Goal: Task Accomplishment & Management: Use online tool/utility

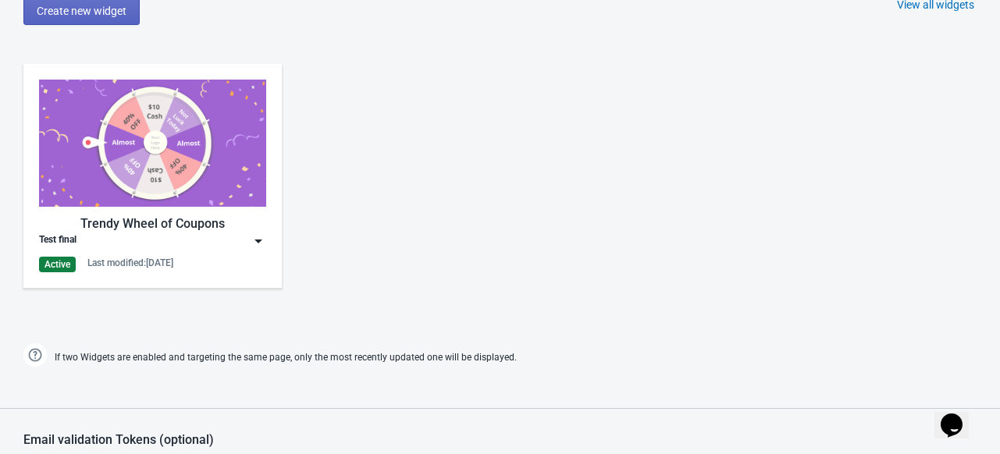
scroll to position [793, 0]
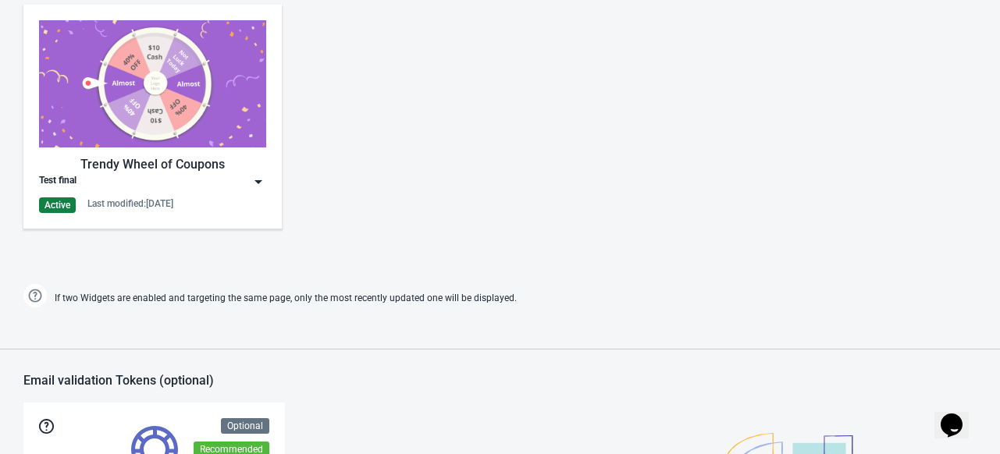
click at [130, 157] on div "Trendy Wheel of Coupons" at bounding box center [152, 164] width 227 height 19
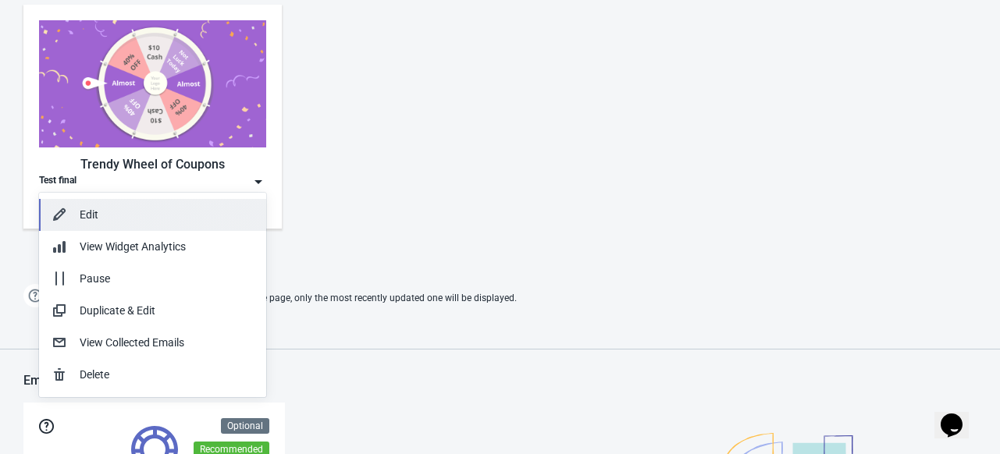
click at [109, 219] on div "Edit" at bounding box center [167, 215] width 174 height 16
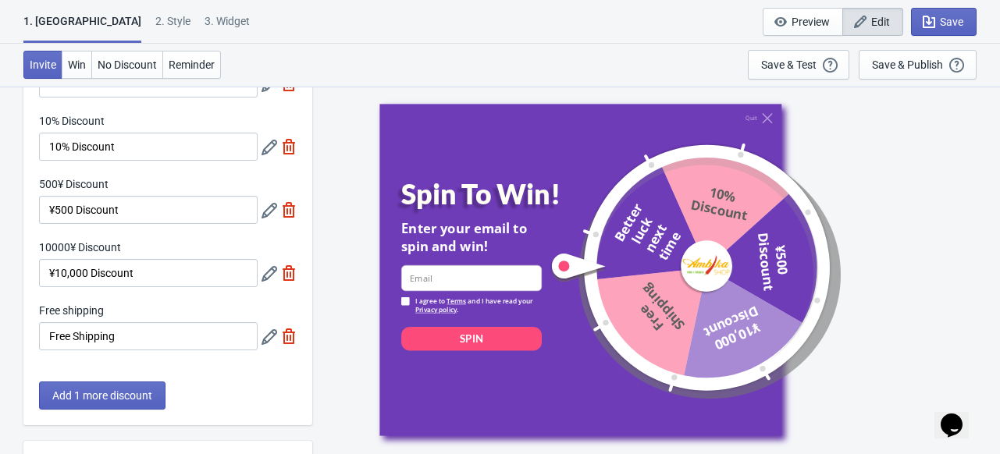
scroll to position [116, 0]
click at [269, 343] on icon at bounding box center [270, 339] width 16 height 16
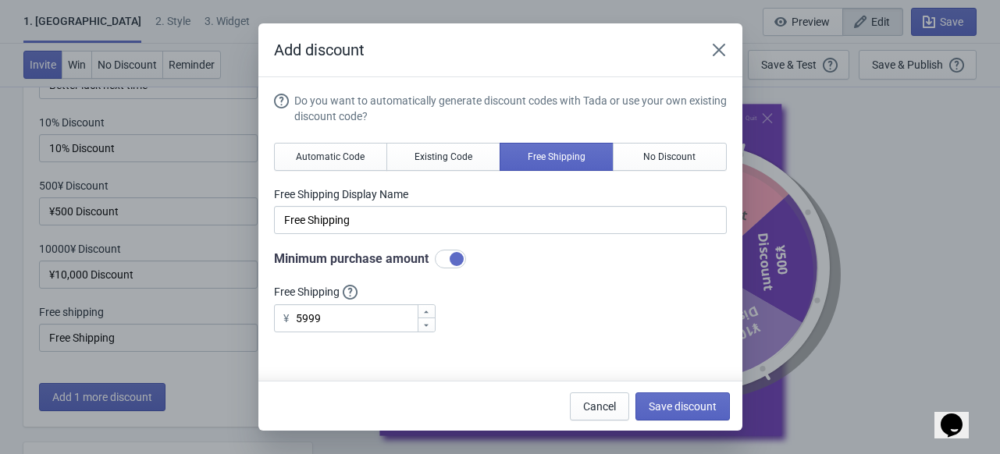
click at [443, 258] on div at bounding box center [450, 259] width 31 height 19
click at [456, 261] on div at bounding box center [450, 259] width 31 height 19
click at [445, 256] on div at bounding box center [450, 259] width 31 height 19
click at [458, 259] on div at bounding box center [450, 259] width 31 height 19
checkbox input "true"
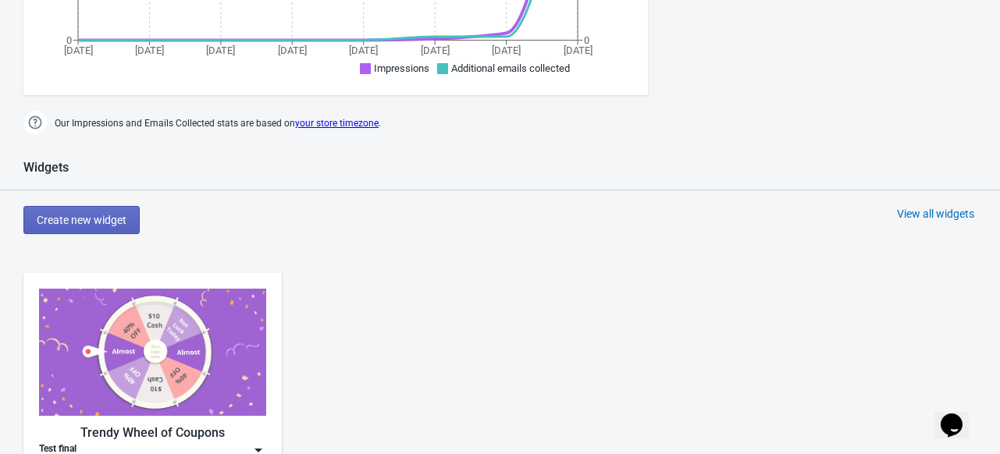
scroll to position [526, 0]
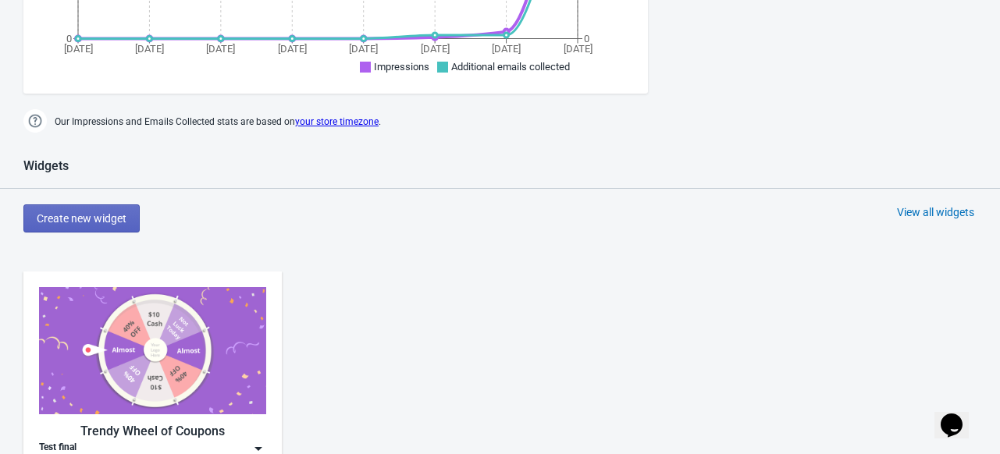
click at [151, 349] on img at bounding box center [152, 350] width 227 height 127
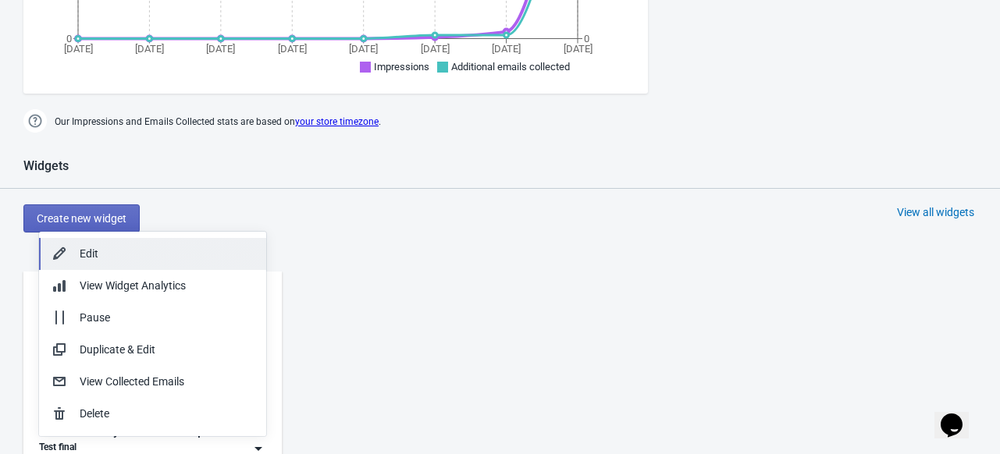
click at [105, 258] on div "Edit" at bounding box center [167, 254] width 174 height 16
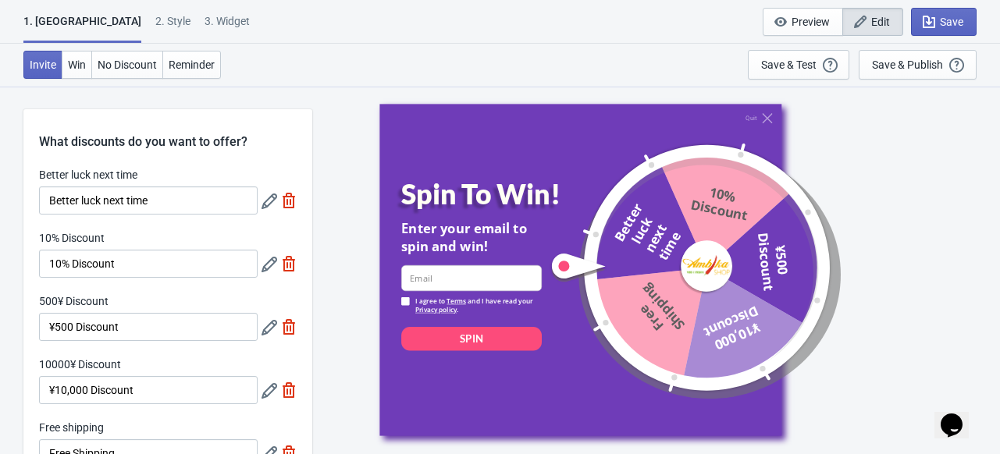
scroll to position [75, 0]
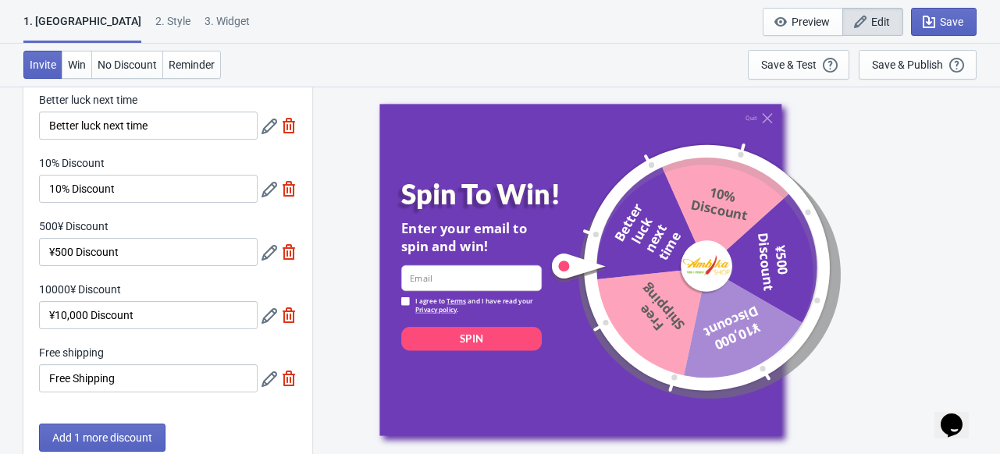
click at [269, 383] on icon at bounding box center [270, 380] width 16 height 16
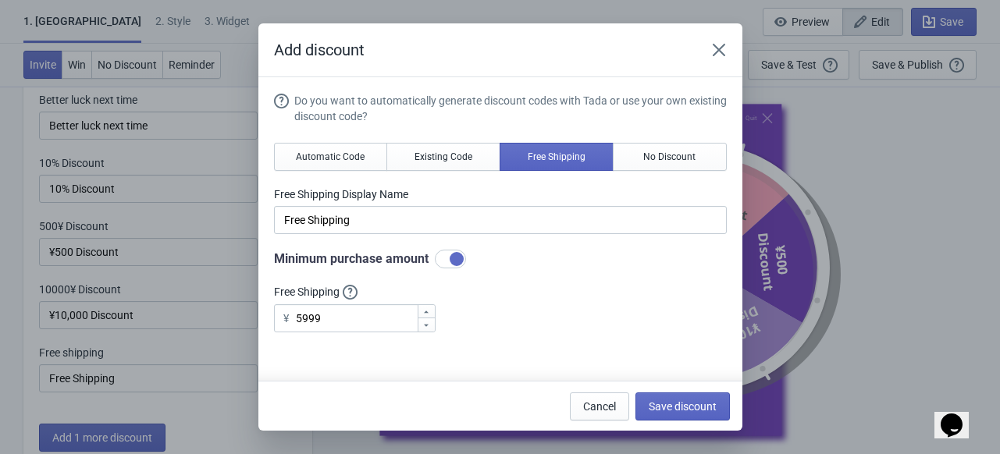
click at [451, 257] on div at bounding box center [457, 259] width 14 height 14
checkbox input "false"
click at [696, 411] on span "Save discount" at bounding box center [683, 407] width 68 height 12
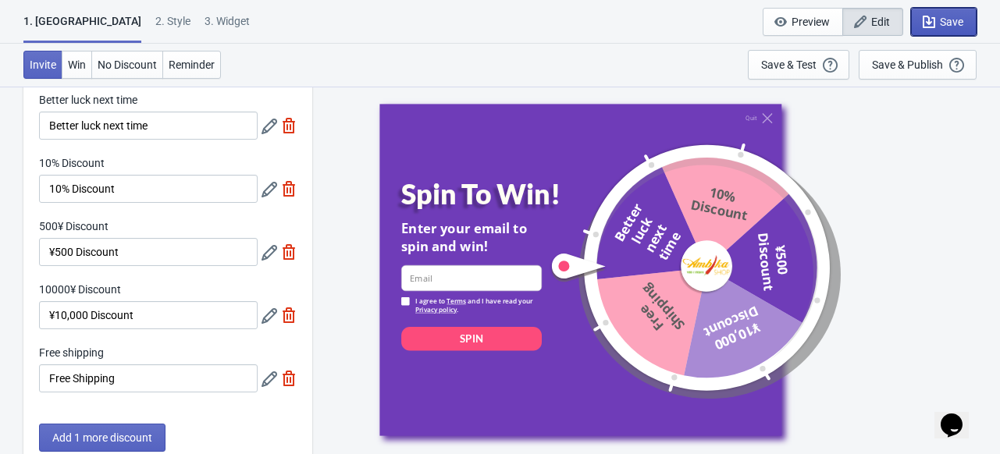
click at [944, 21] on span "Save" at bounding box center [951, 22] width 23 height 12
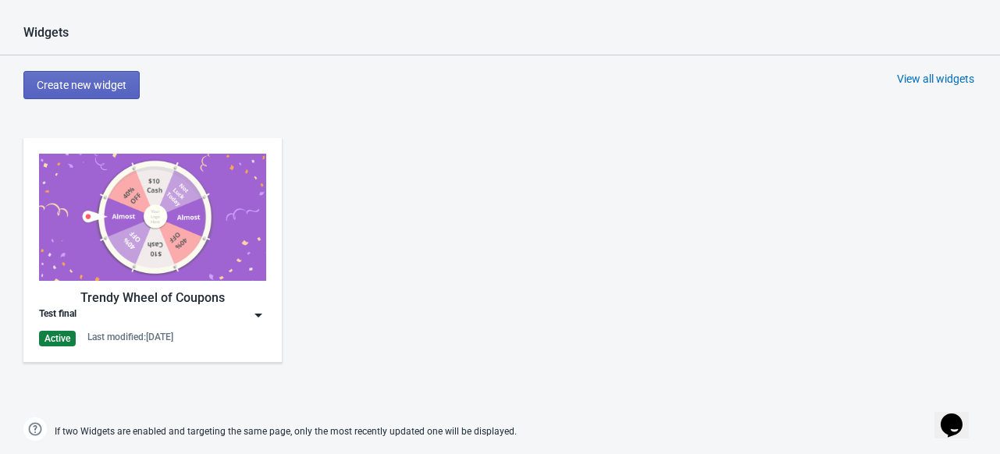
scroll to position [662, 0]
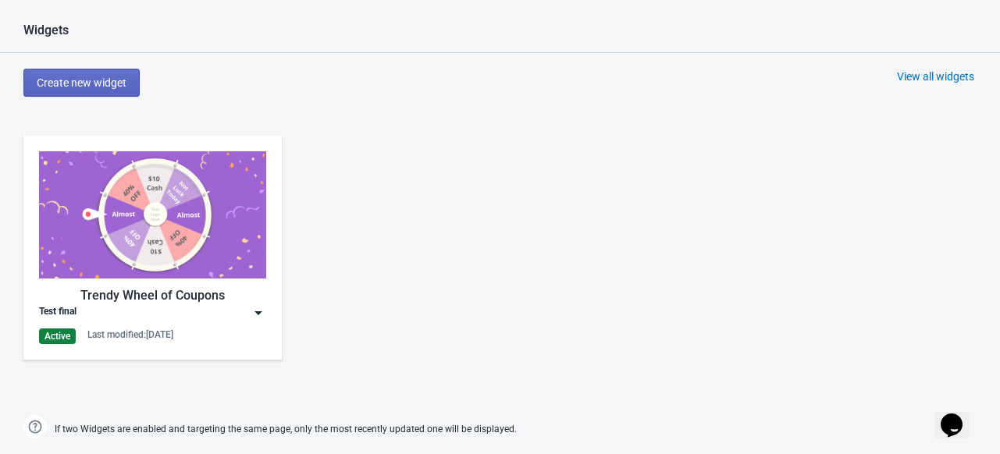
click at [125, 283] on div "Trendy Wheel of Coupons Test final Active Last modified: [DATE]" at bounding box center [152, 247] width 227 height 193
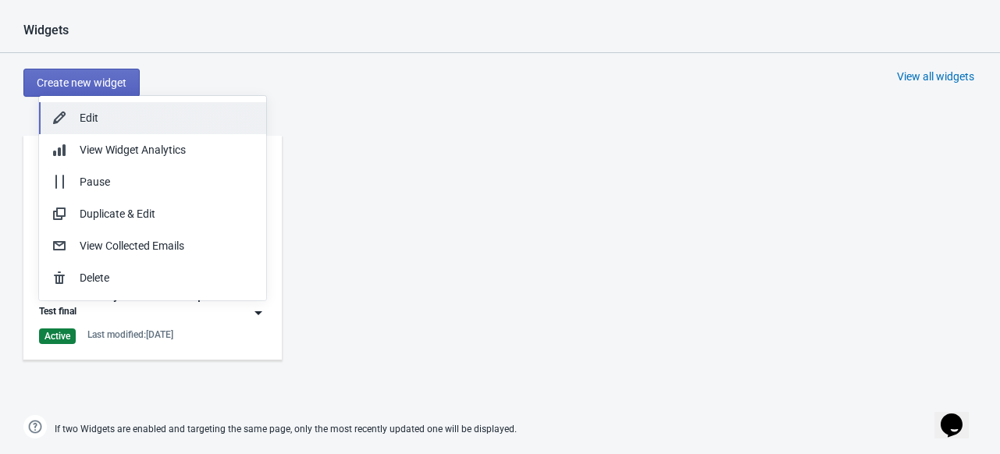
click at [90, 121] on div "Edit" at bounding box center [167, 118] width 174 height 16
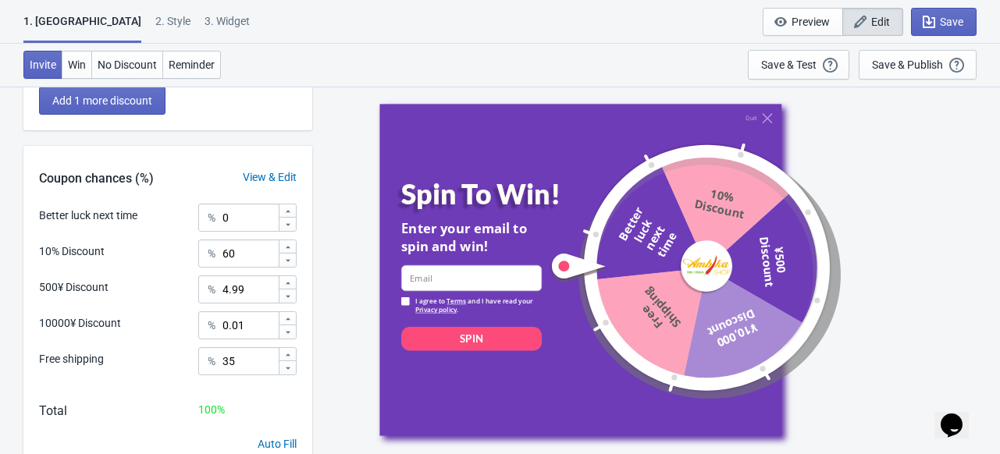
scroll to position [418, 0]
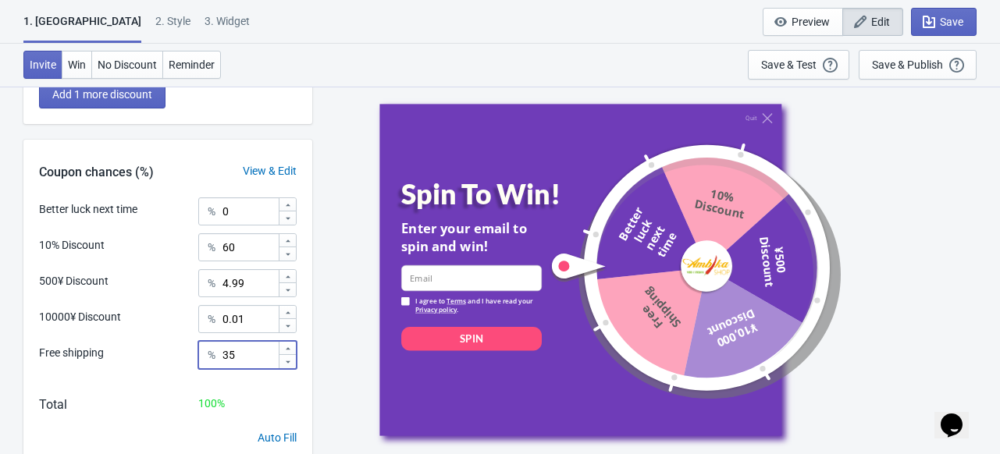
click at [237, 356] on input "35" at bounding box center [250, 355] width 56 height 28
type input "3"
type input "15"
click at [239, 250] on input "60" at bounding box center [250, 247] width 56 height 28
type input "6"
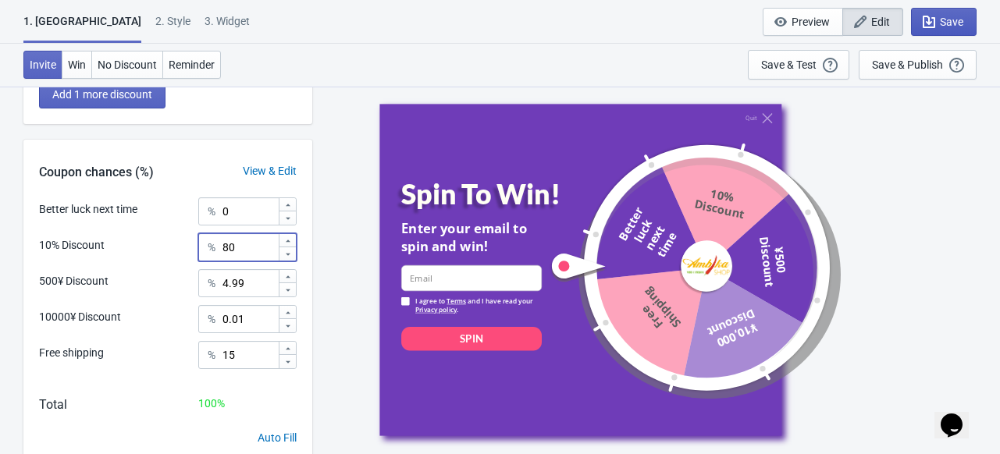
type input "80"
click at [939, 24] on span "Save" at bounding box center [943, 22] width 39 height 16
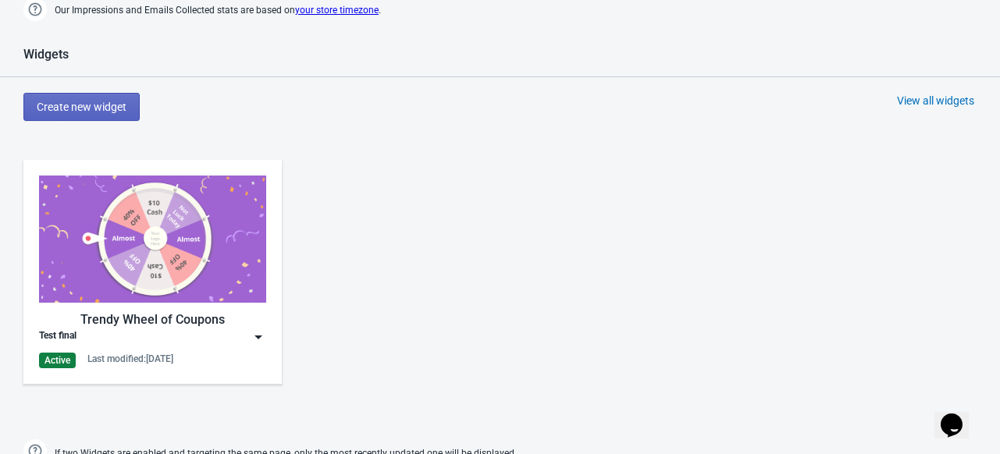
scroll to position [639, 0]
click at [182, 212] on img at bounding box center [152, 238] width 227 height 127
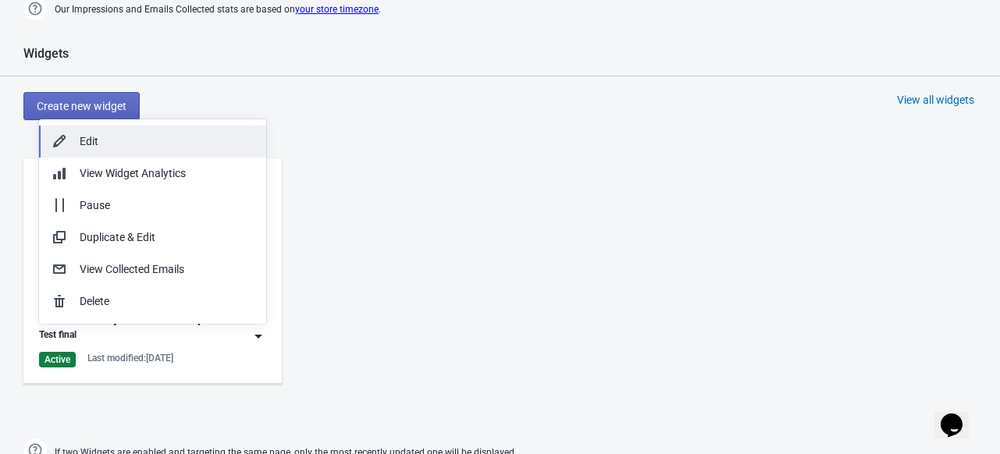
click at [133, 145] on div "Edit" at bounding box center [167, 142] width 174 height 16
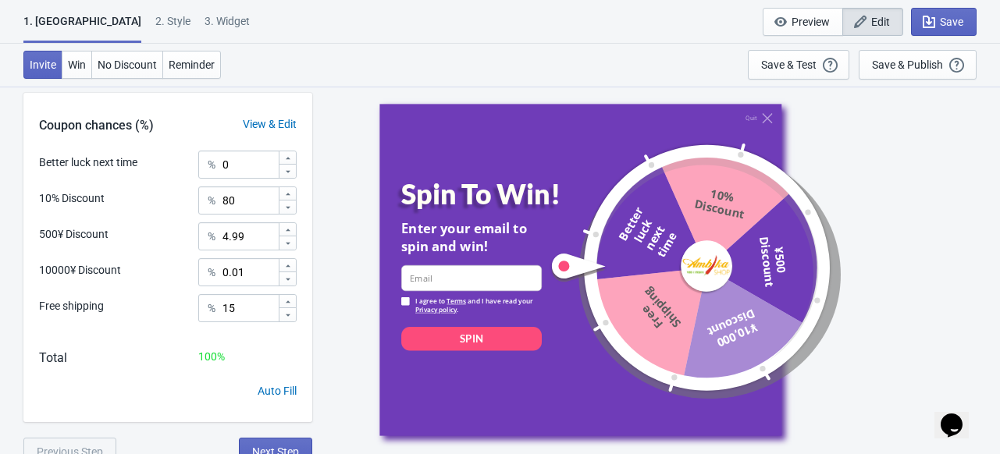
scroll to position [465, 0]
click at [930, 21] on icon "button" at bounding box center [929, 22] width 16 height 16
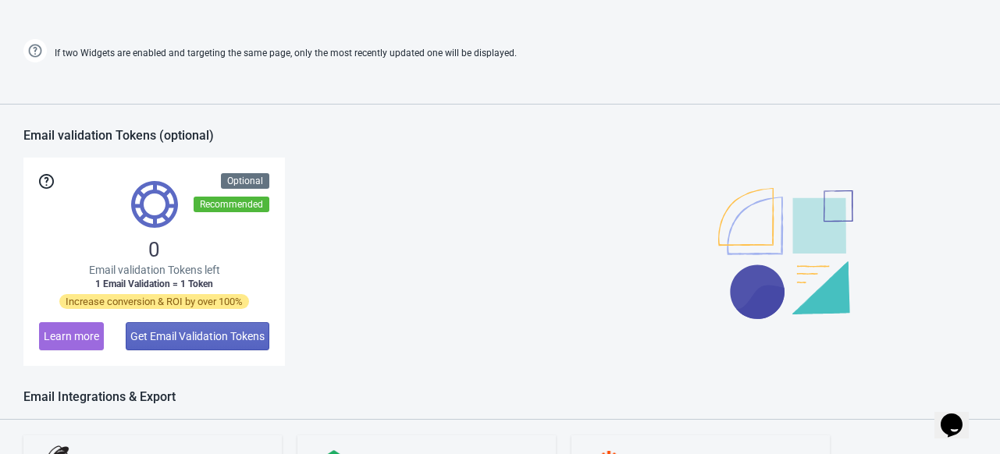
scroll to position [1199, 0]
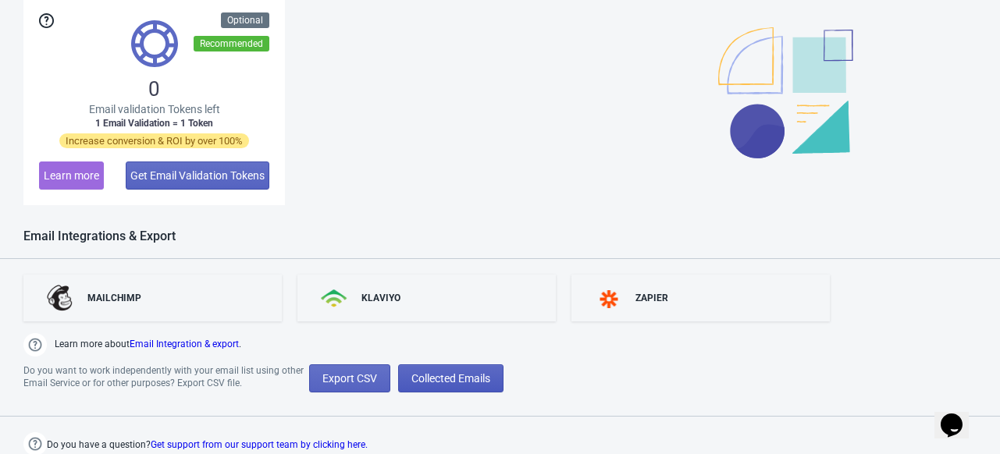
click at [447, 386] on button "Collected Emails" at bounding box center [450, 379] width 105 height 28
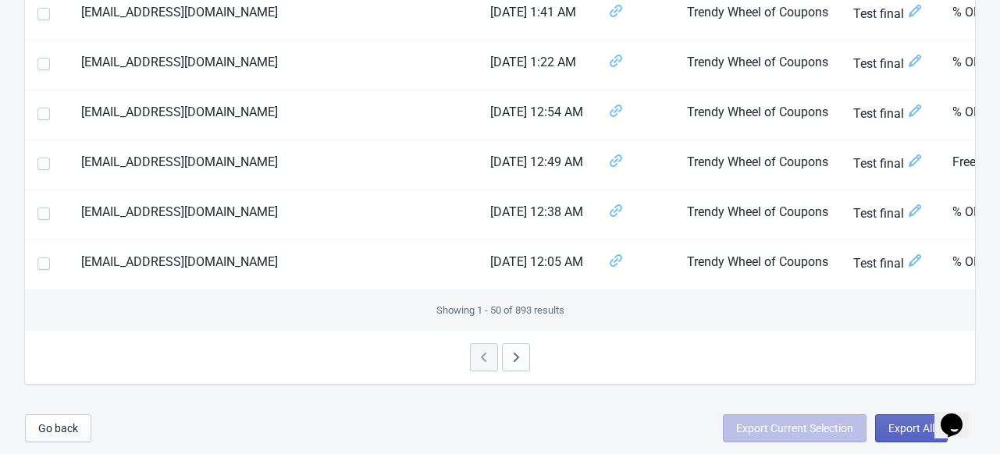
scroll to position [2443, 0]
click at [517, 362] on icon "button" at bounding box center [516, 358] width 16 height 16
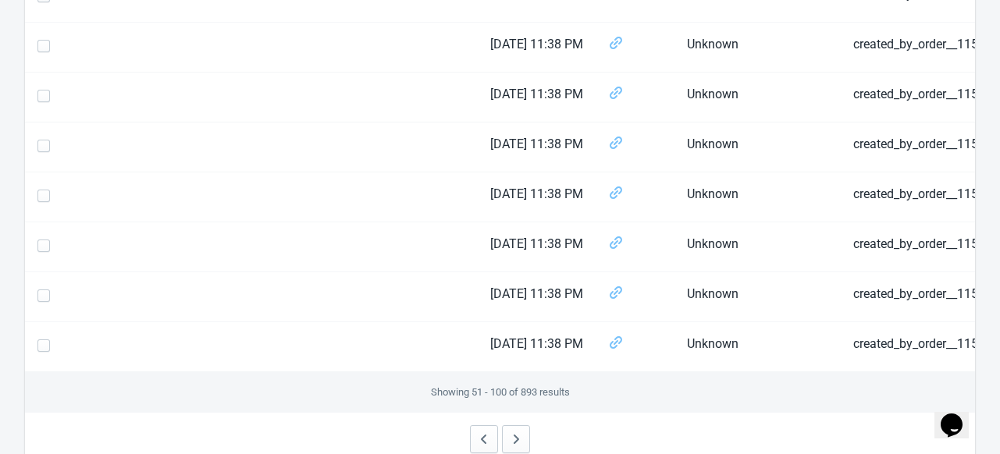
scroll to position [2445, 0]
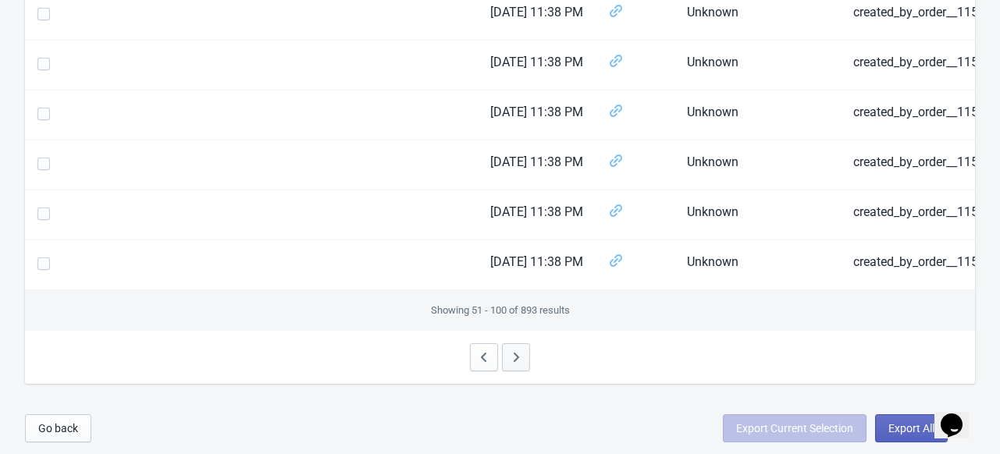
click at [515, 359] on icon "button" at bounding box center [516, 358] width 16 height 16
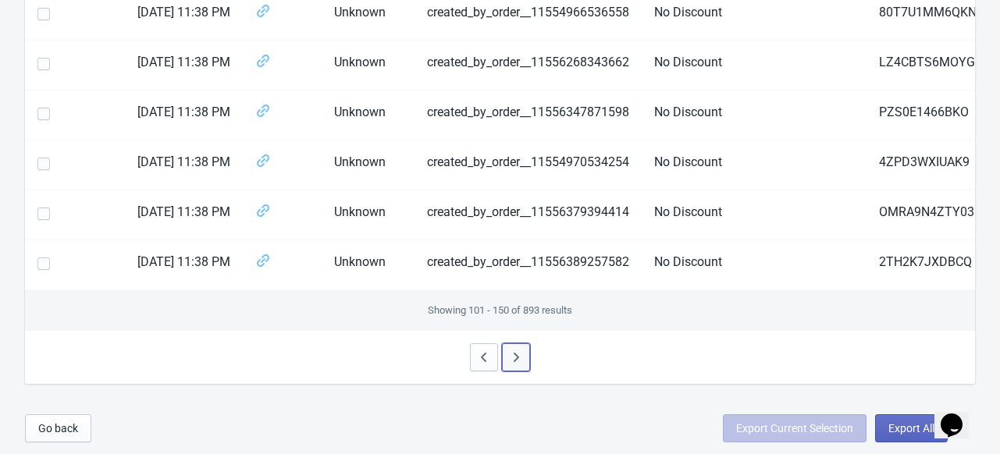
click at [515, 360] on icon "button" at bounding box center [516, 357] width 5 height 9
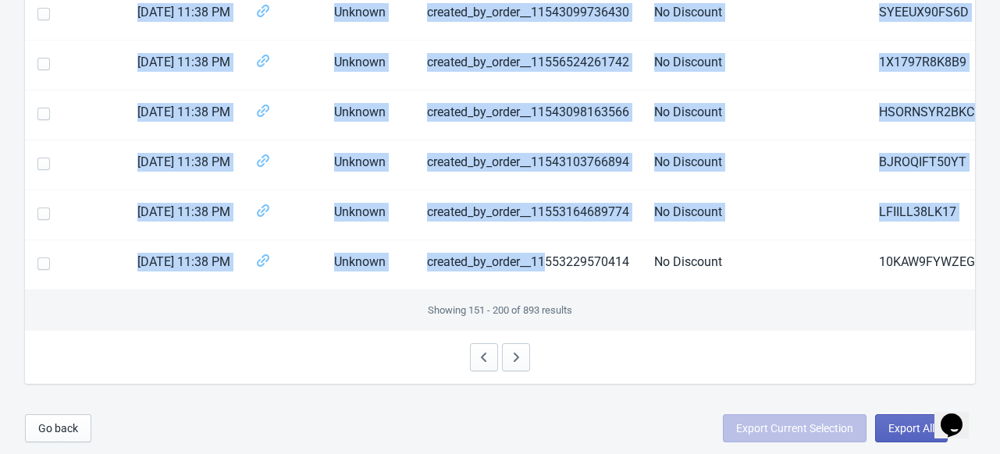
drag, startPoint x: 561, startPoint y: 279, endPoint x: 760, endPoint y: 293, distance: 200.4
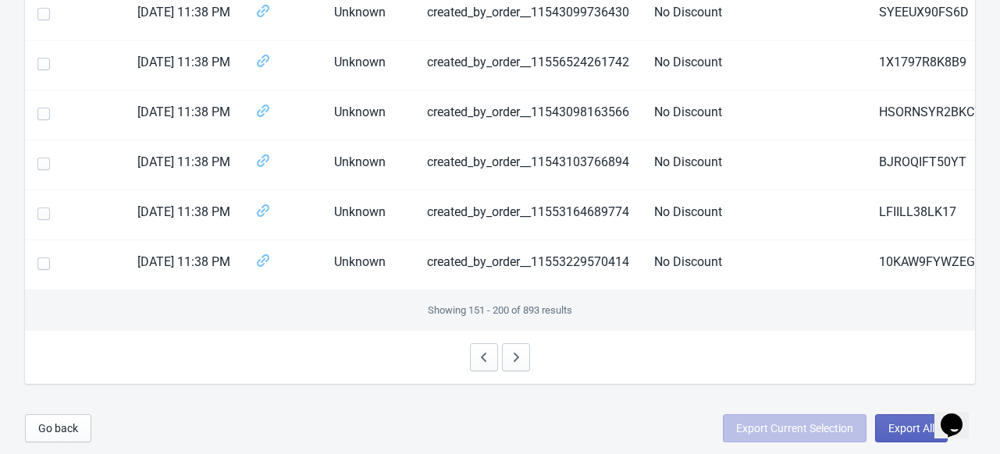
click at [663, 359] on div at bounding box center [500, 357] width 950 height 53
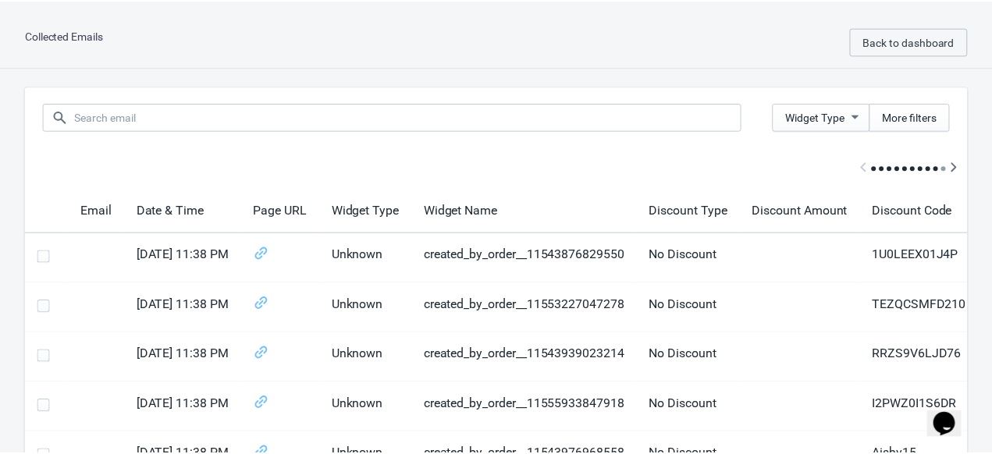
scroll to position [181, 0]
